Goal: Task Accomplishment & Management: Use online tool/utility

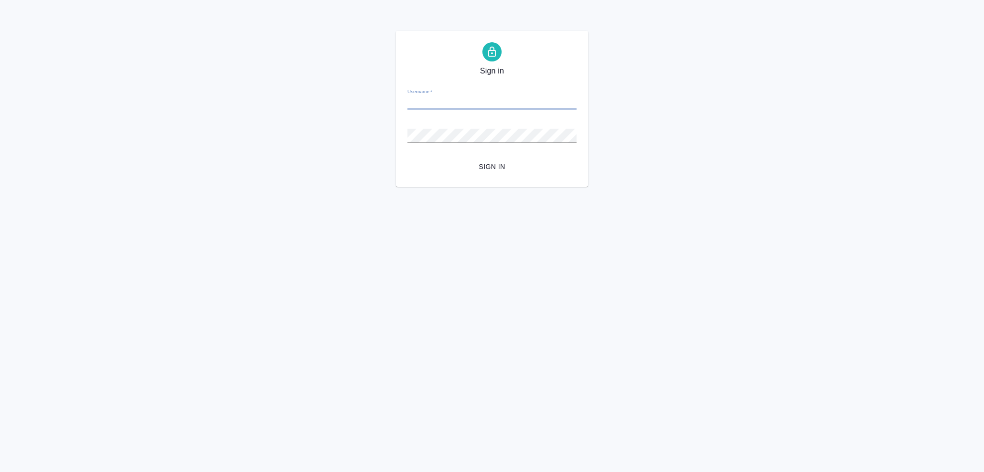
click at [527, 106] on input "Username   *" at bounding box center [491, 102] width 169 height 13
click at [540, 99] on input "Username   *" at bounding box center [491, 102] width 169 height 13
click at [0, 187] on div at bounding box center [0, 187] width 0 height 0
type input "[PERSON_NAME][EMAIL_ADDRESS][DOMAIN_NAME]"
click at [513, 153] on form "Username   * [PERSON_NAME][EMAIL_ADDRESS][DOMAIN_NAME] Password   * urlPath   *…" at bounding box center [491, 128] width 169 height 95
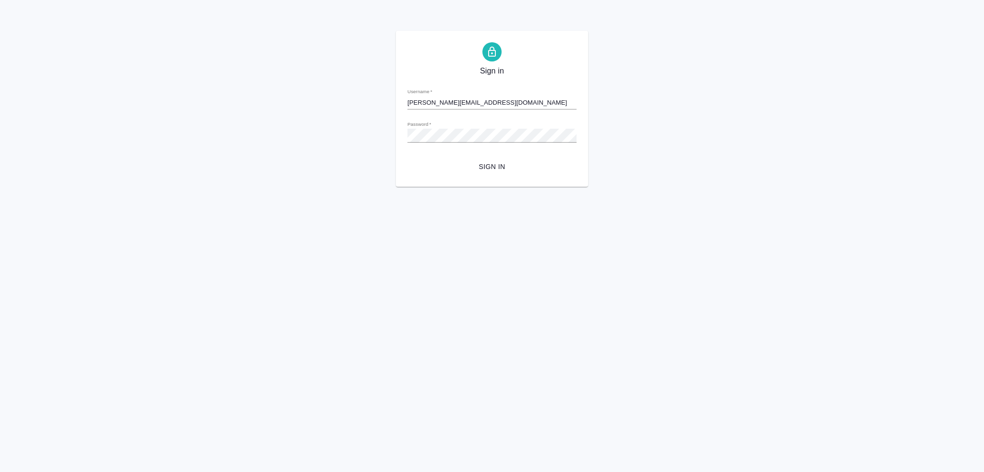
click at [501, 172] on button "Sign in" at bounding box center [491, 167] width 169 height 18
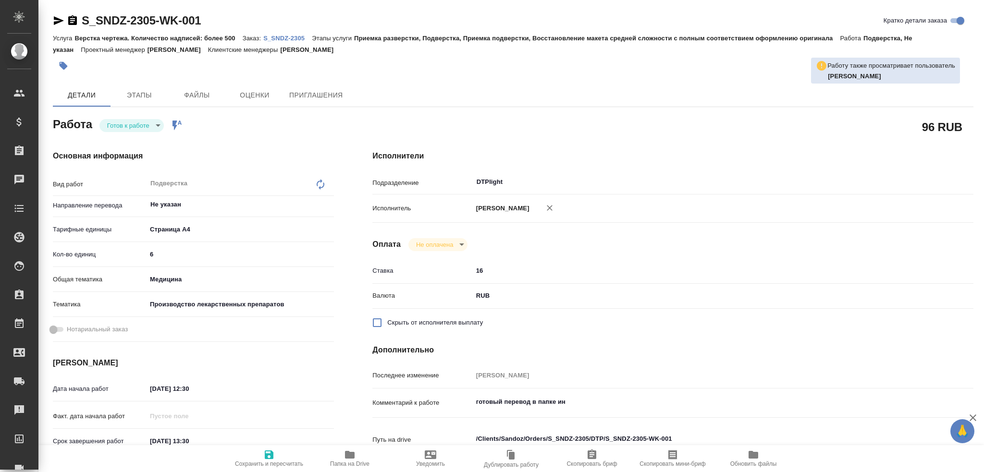
type textarea "x"
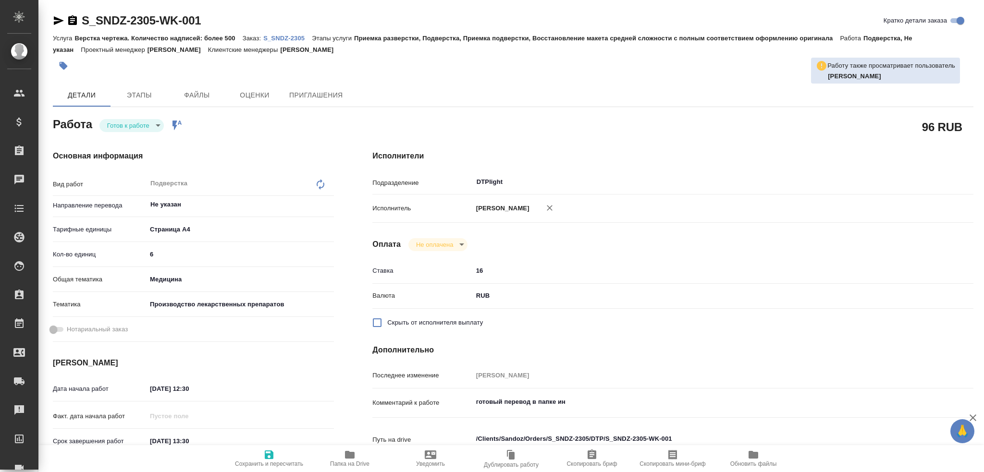
type textarea "x"
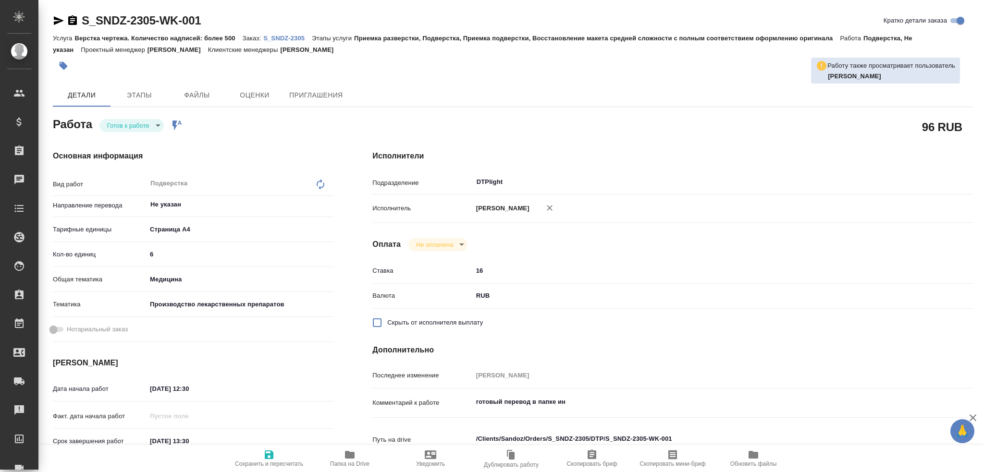
type textarea "x"
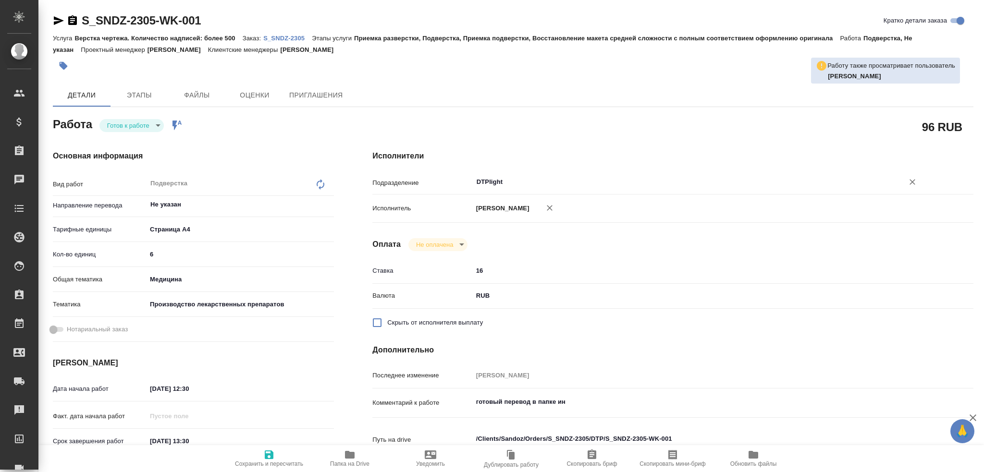
type textarea "x"
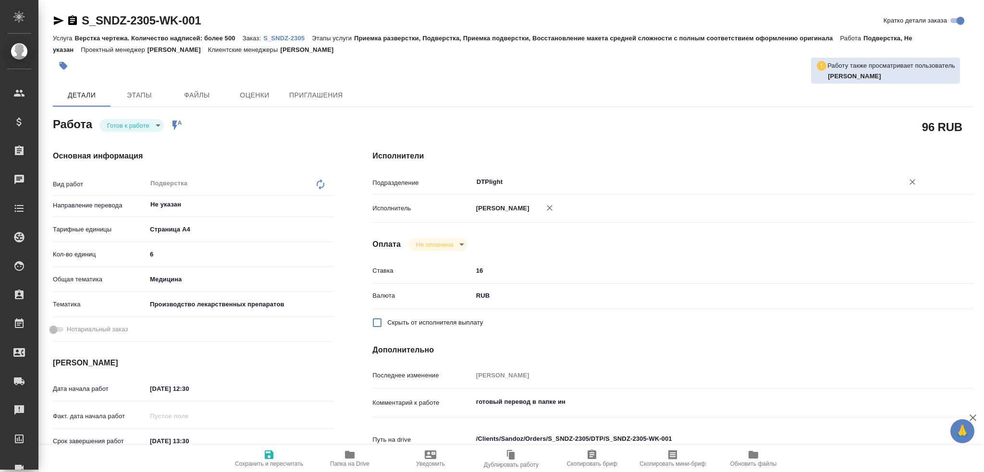
type textarea "x"
